Goal: Find specific page/section: Find specific page/section

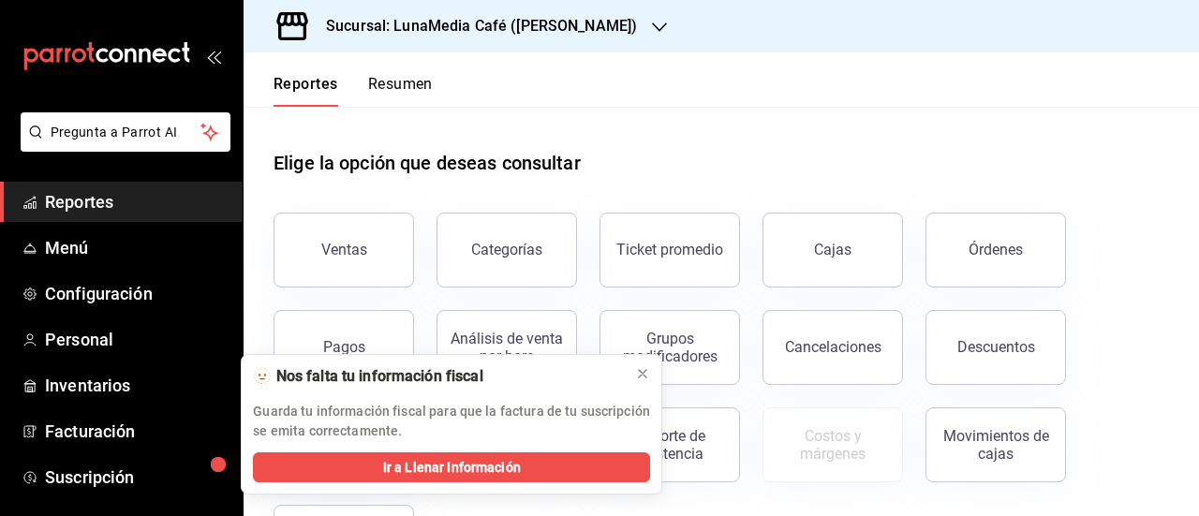
click at [633, 18] on div "Sucursal: LunaMedia Café ([PERSON_NAME])" at bounding box center [467, 26] width 416 height 52
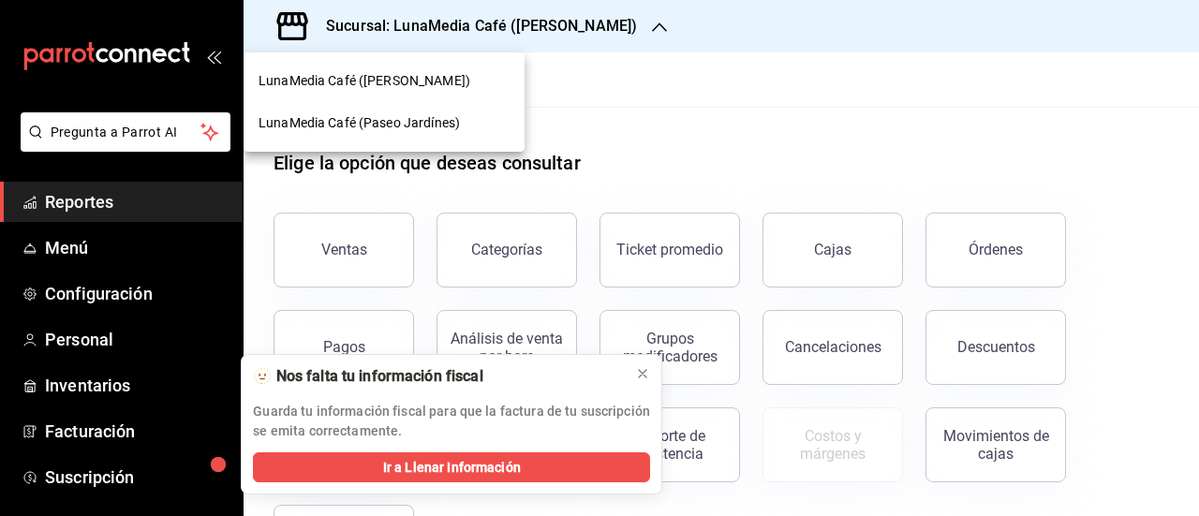
click at [437, 125] on span "LunaMedia Café (Paseo Jardínes)" at bounding box center [359, 123] width 201 height 20
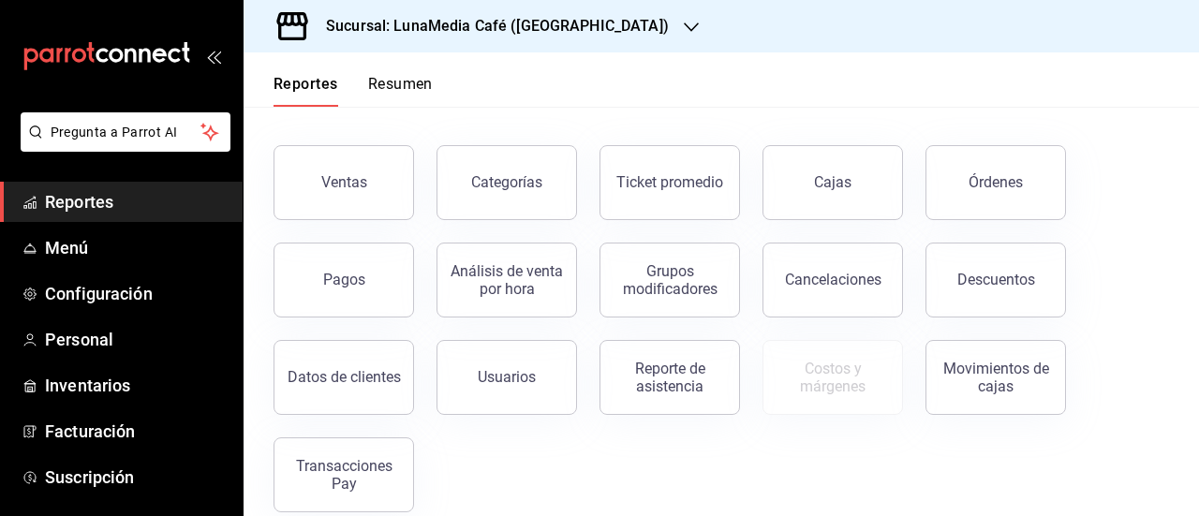
scroll to position [93, 0]
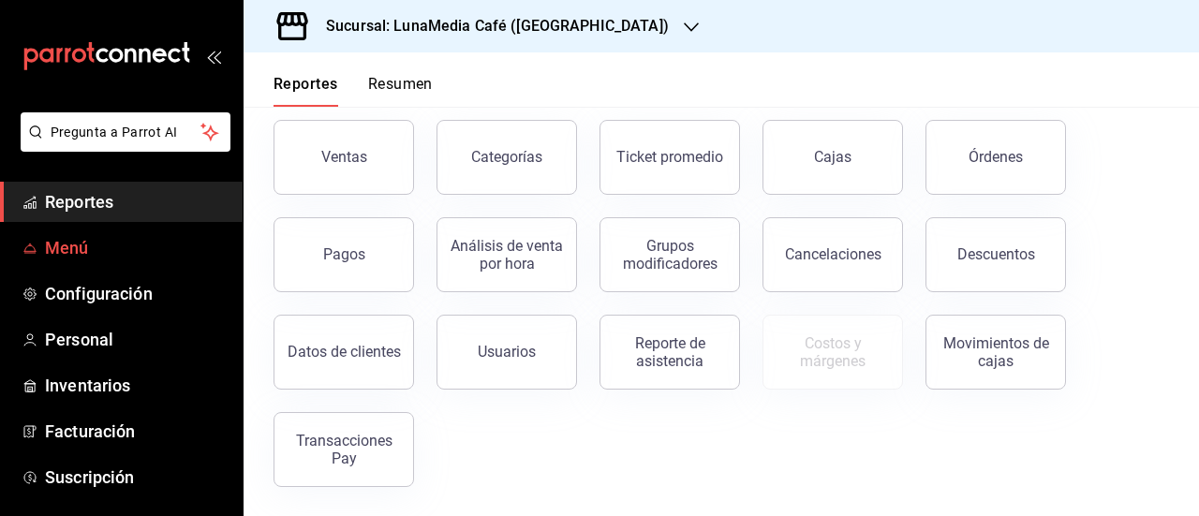
click at [86, 238] on span "Menú" at bounding box center [136, 247] width 183 height 25
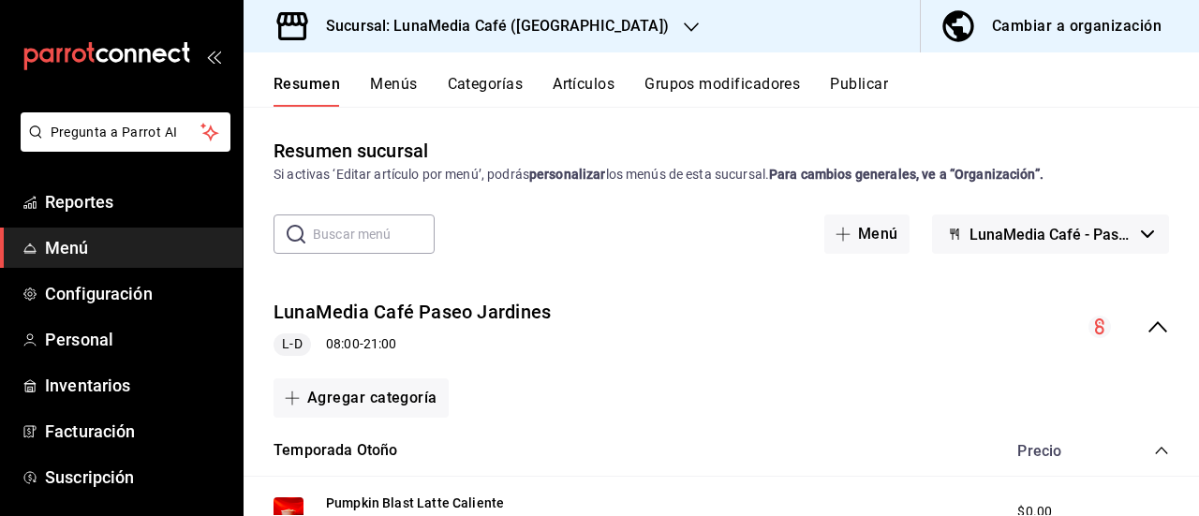
click at [455, 82] on button "Categorías" at bounding box center [486, 91] width 76 height 32
